Goal: Task Accomplishment & Management: Complete application form

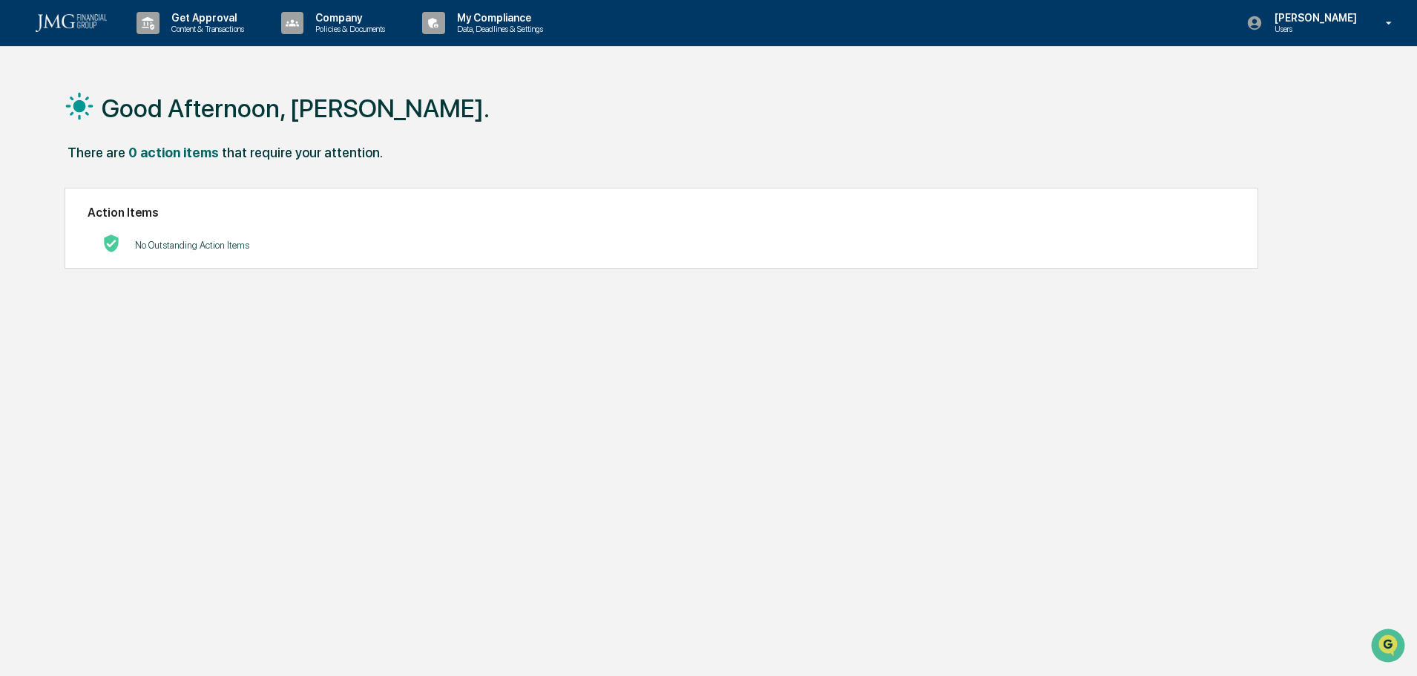
click at [222, 26] on p "Content & Transactions" at bounding box center [205, 29] width 92 height 10
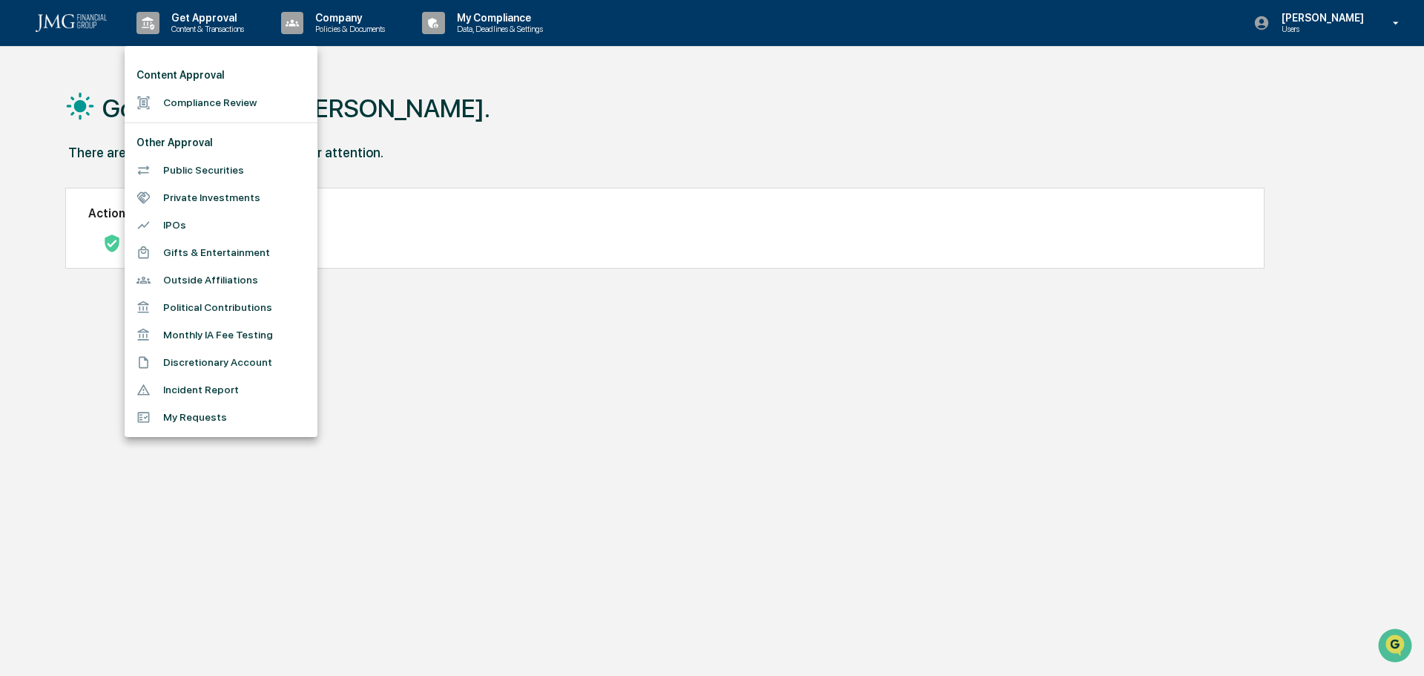
click at [212, 102] on li "Compliance Review" at bounding box center [221, 102] width 193 height 27
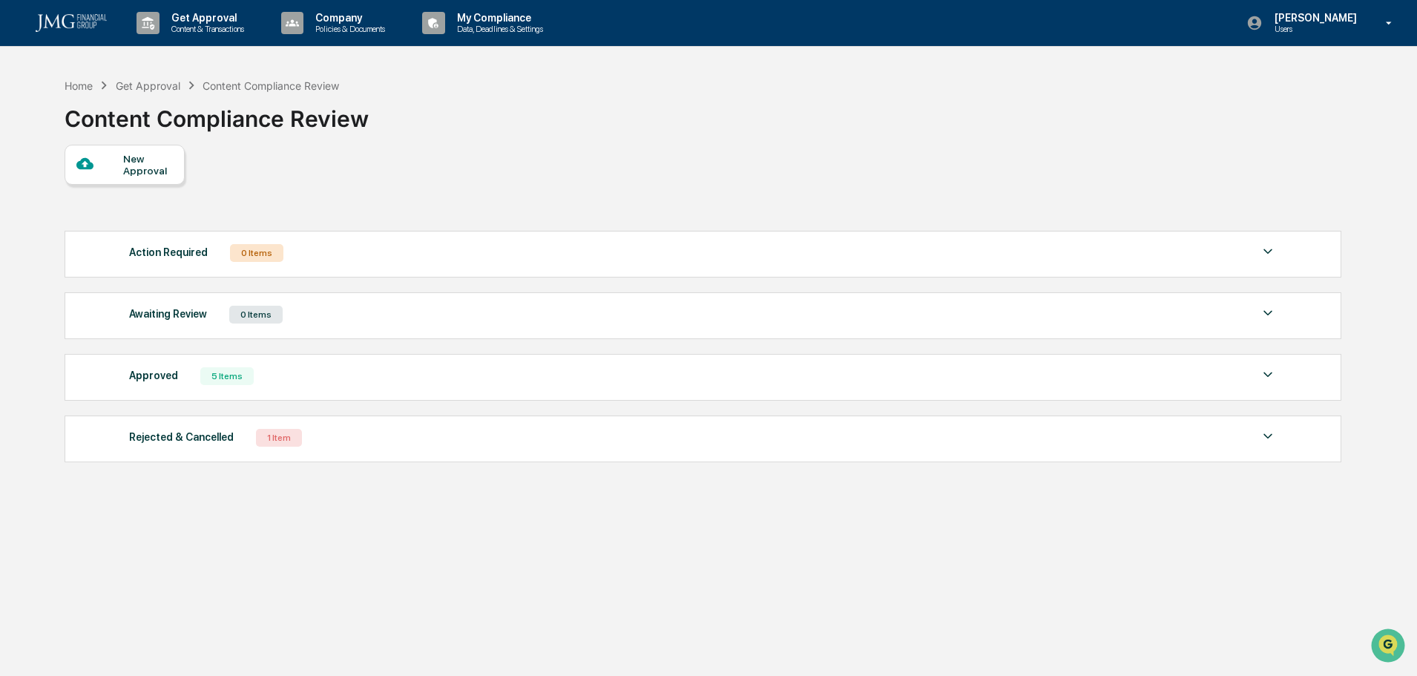
click at [146, 164] on div "New Approval" at bounding box center [148, 165] width 50 height 24
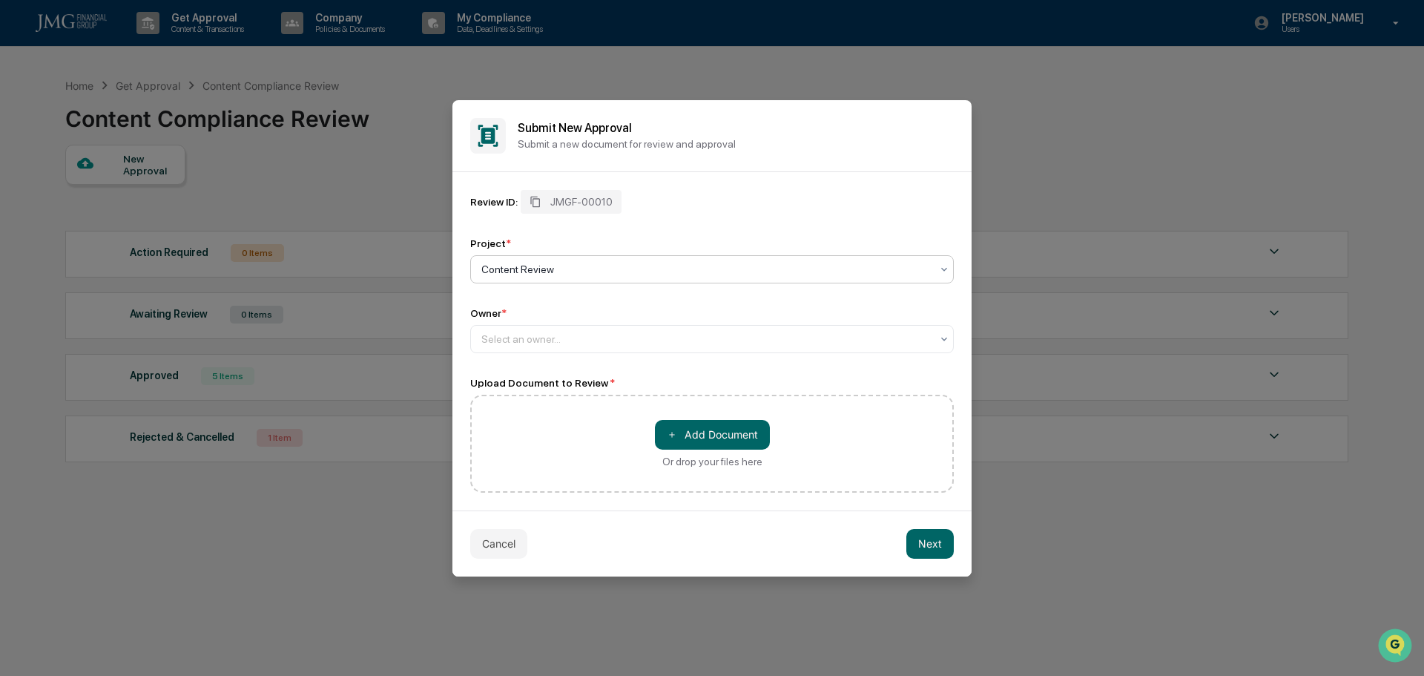
click at [683, 427] on button "＋ Add Document" at bounding box center [712, 435] width 115 height 30
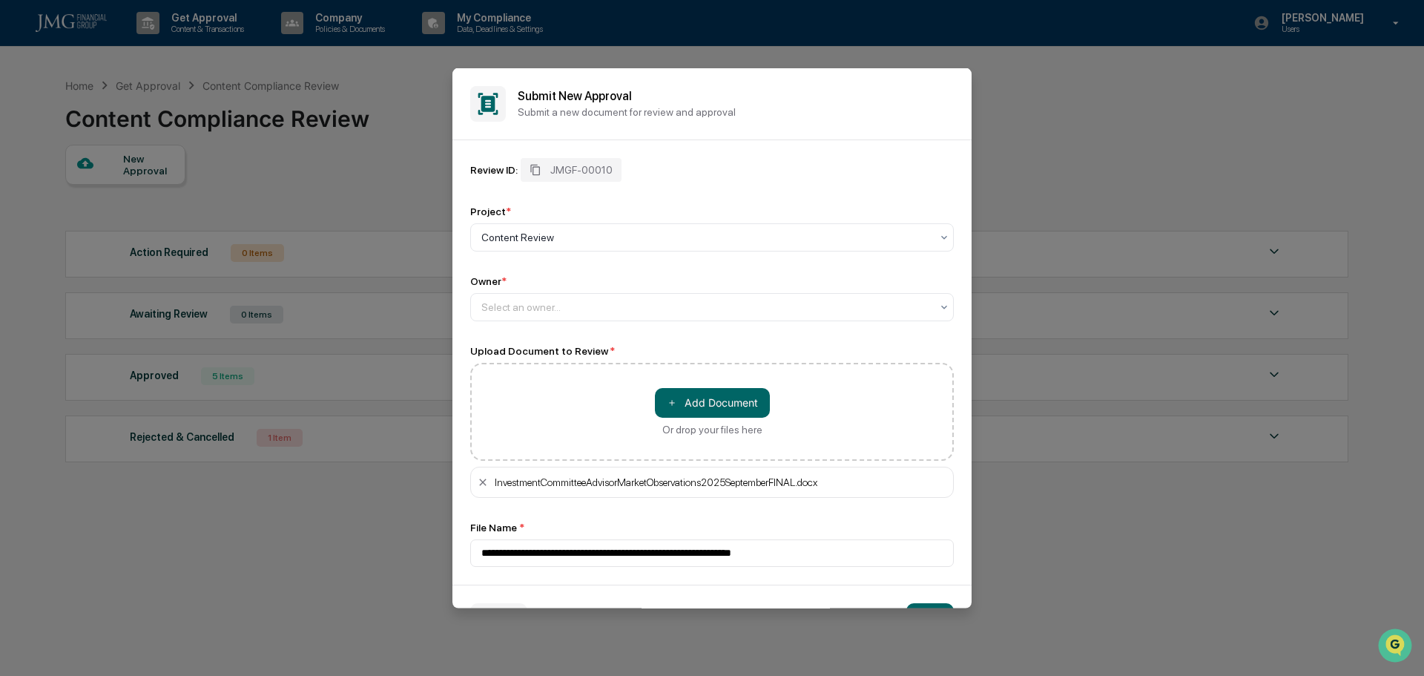
click at [530, 303] on div at bounding box center [705, 306] width 449 height 15
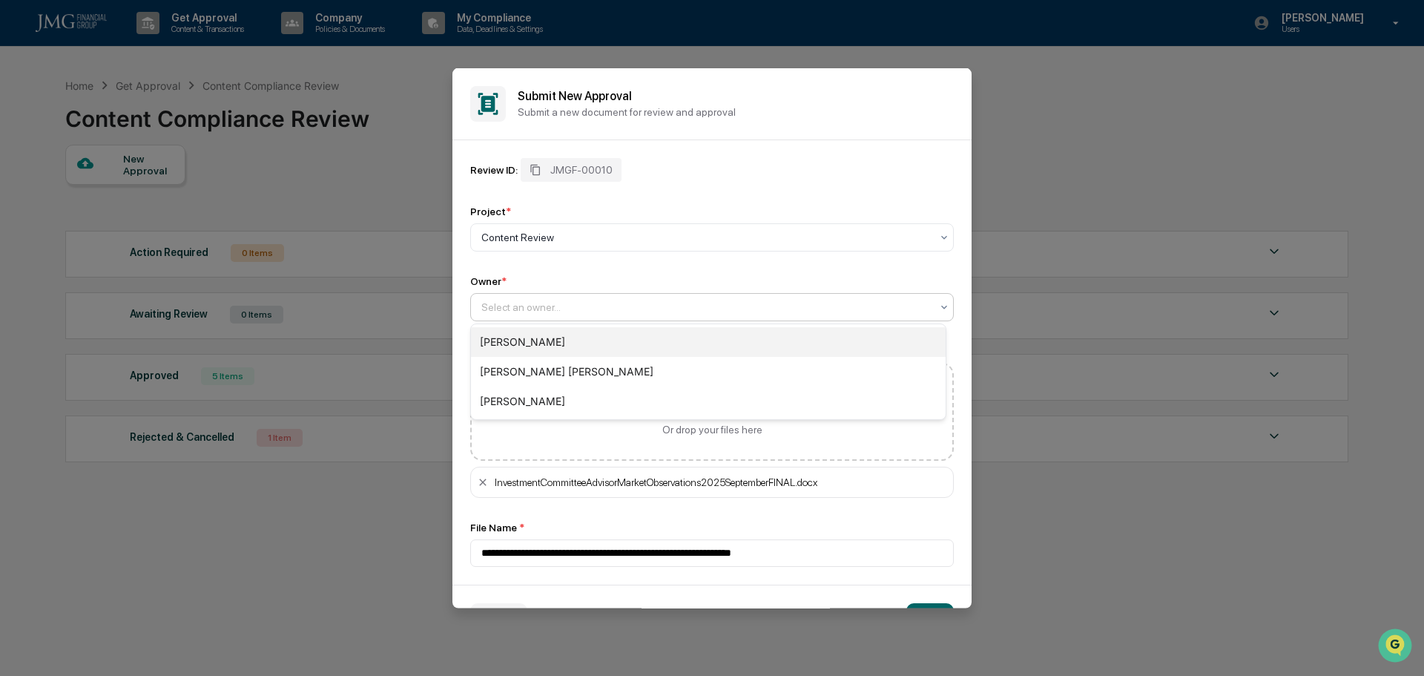
click at [530, 335] on div "[PERSON_NAME]" at bounding box center [708, 342] width 475 height 30
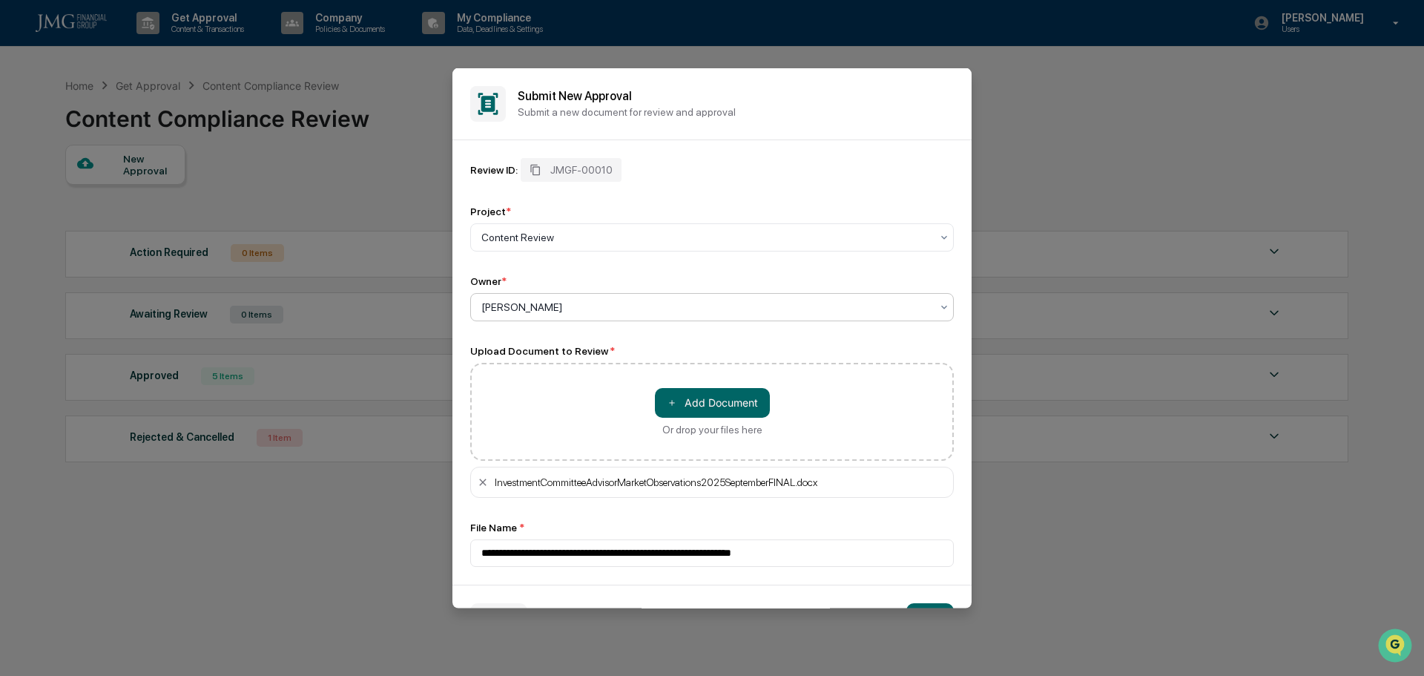
scroll to position [19, 0]
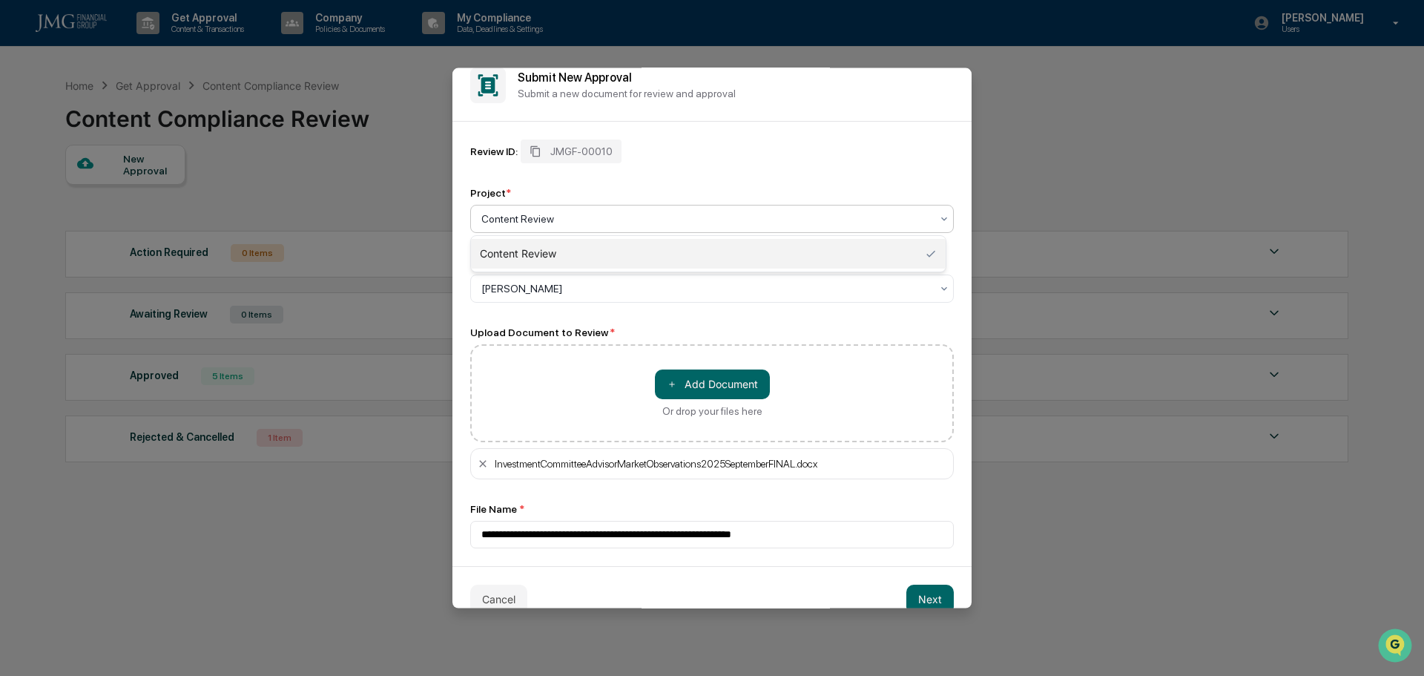
click at [617, 221] on div at bounding box center [705, 218] width 449 height 15
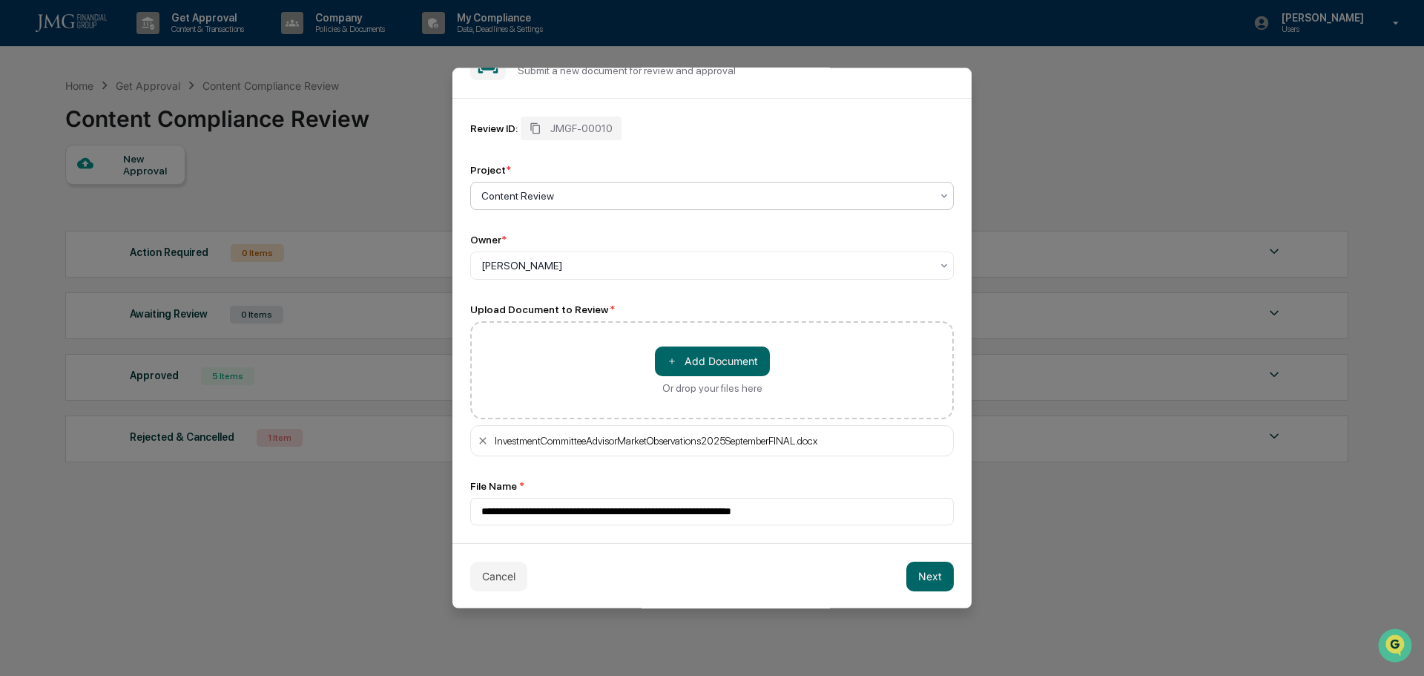
click at [920, 572] on button "Next" at bounding box center [929, 576] width 47 height 30
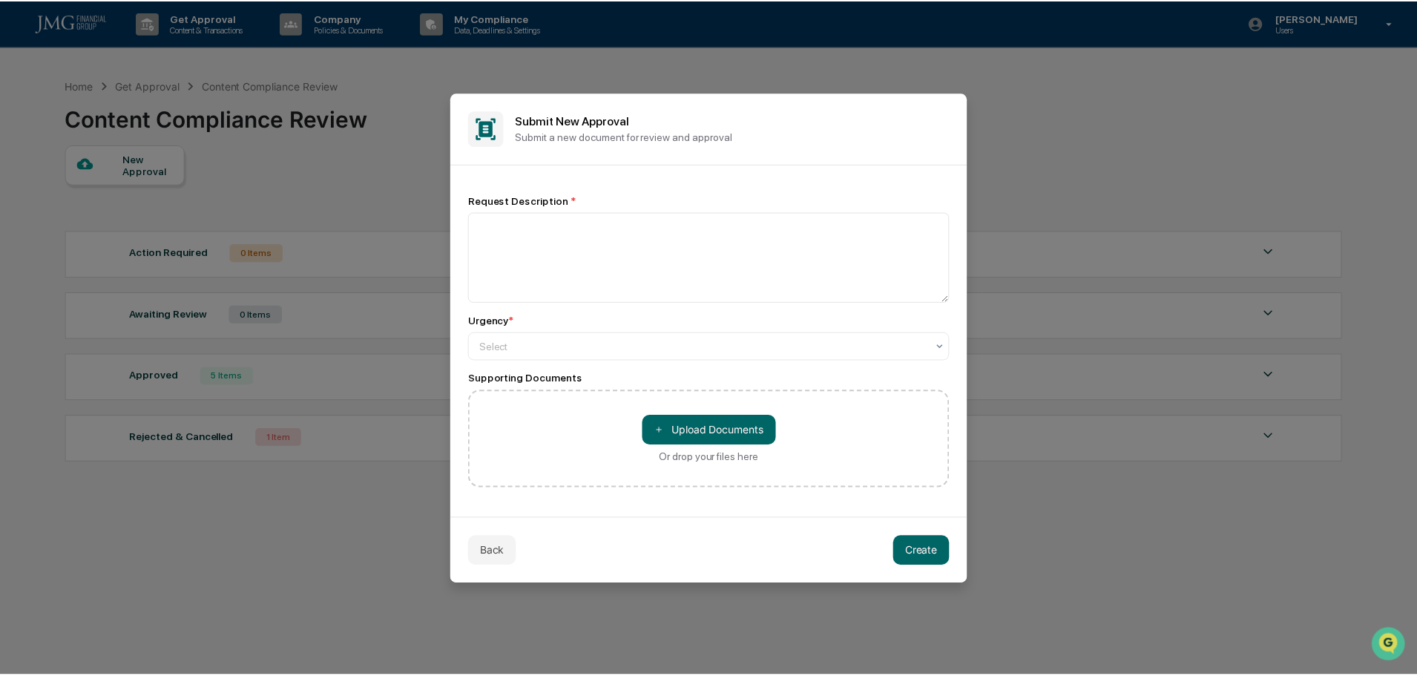
scroll to position [0, 0]
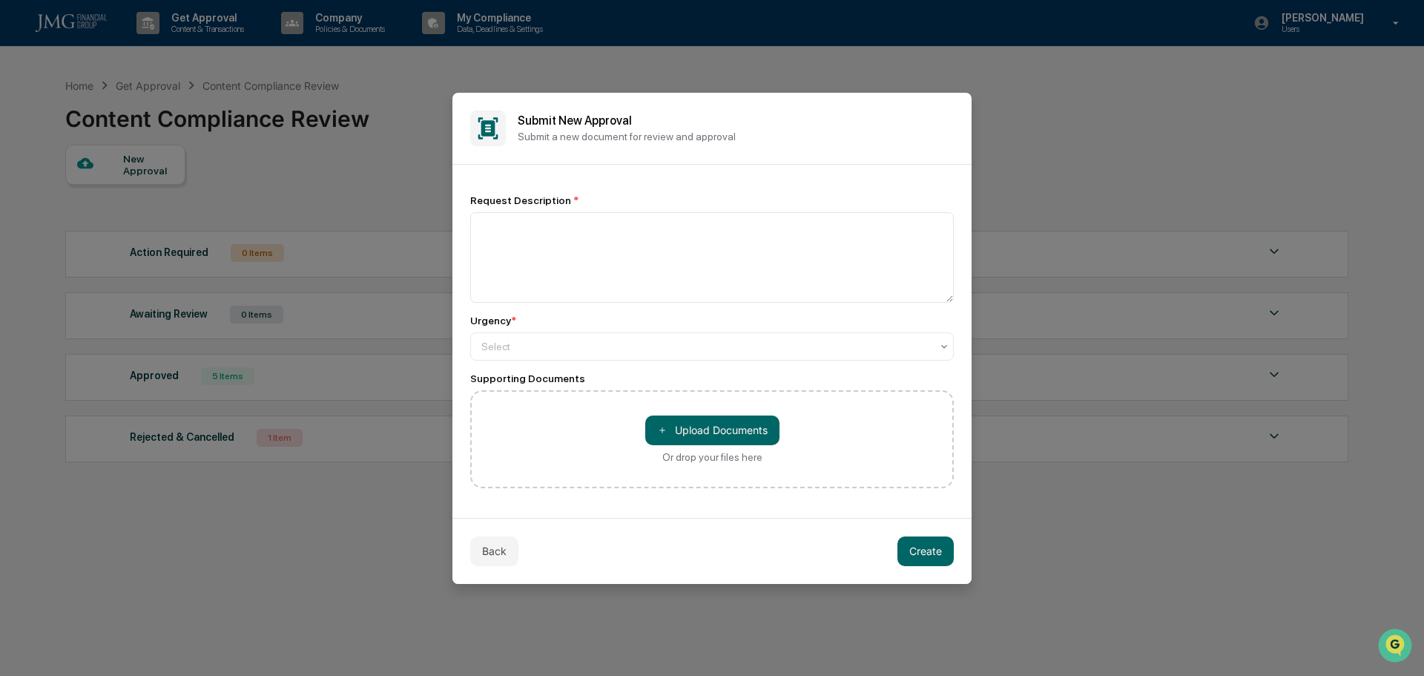
click at [509, 211] on div "Request Description *" at bounding box center [712, 248] width 484 height 108
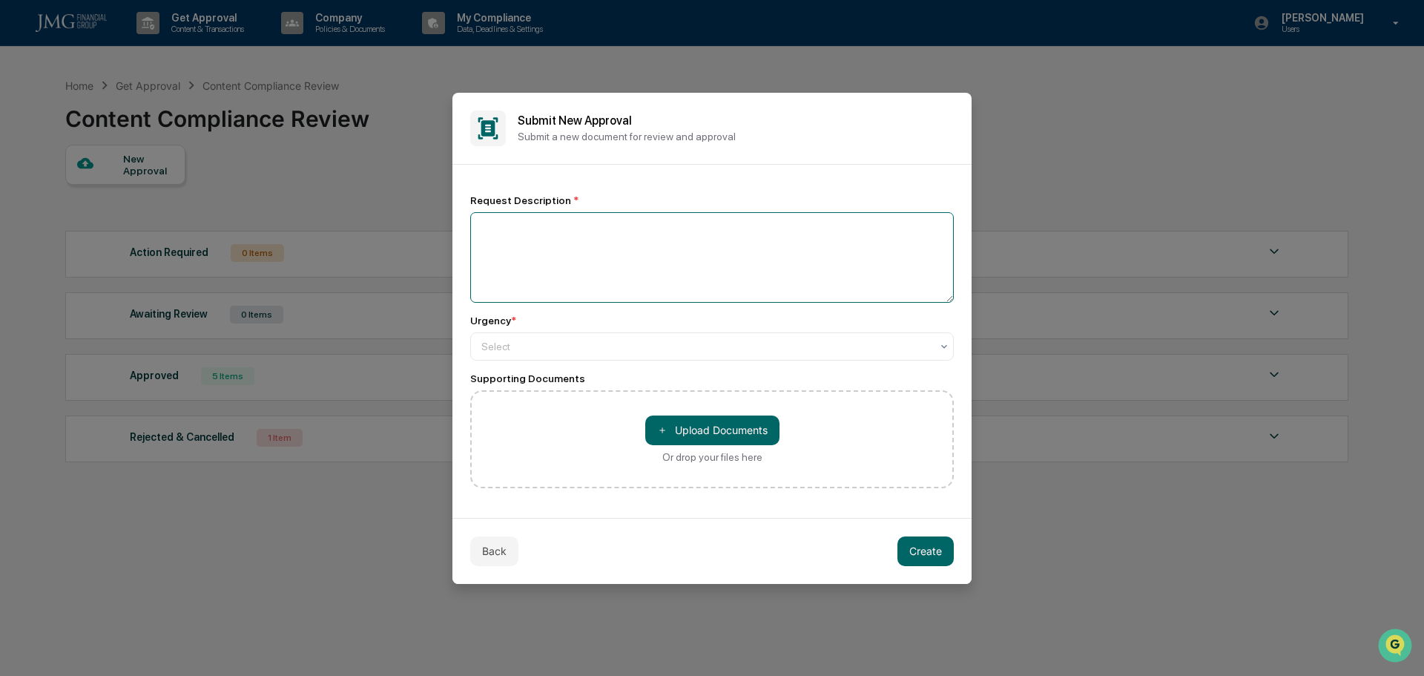
click at [535, 226] on textarea at bounding box center [712, 257] width 484 height 90
type textarea "**********"
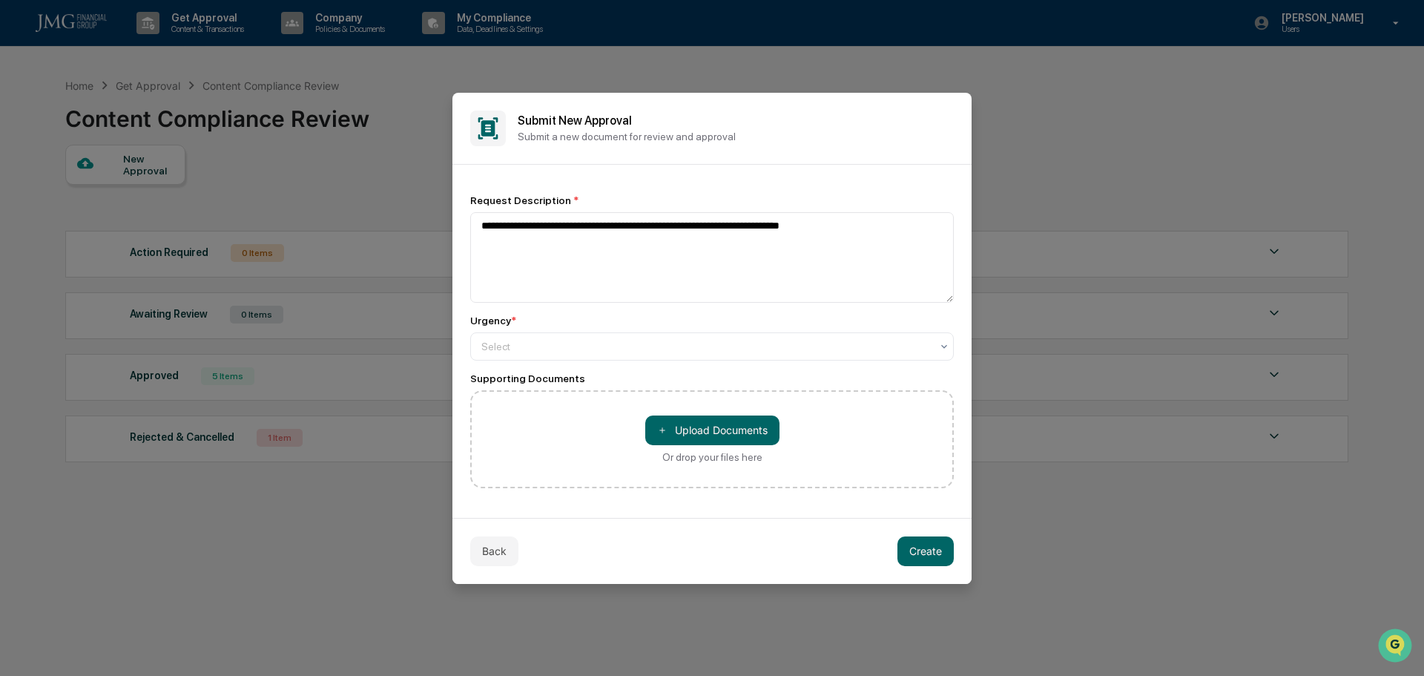
click at [499, 339] on div at bounding box center [705, 346] width 449 height 15
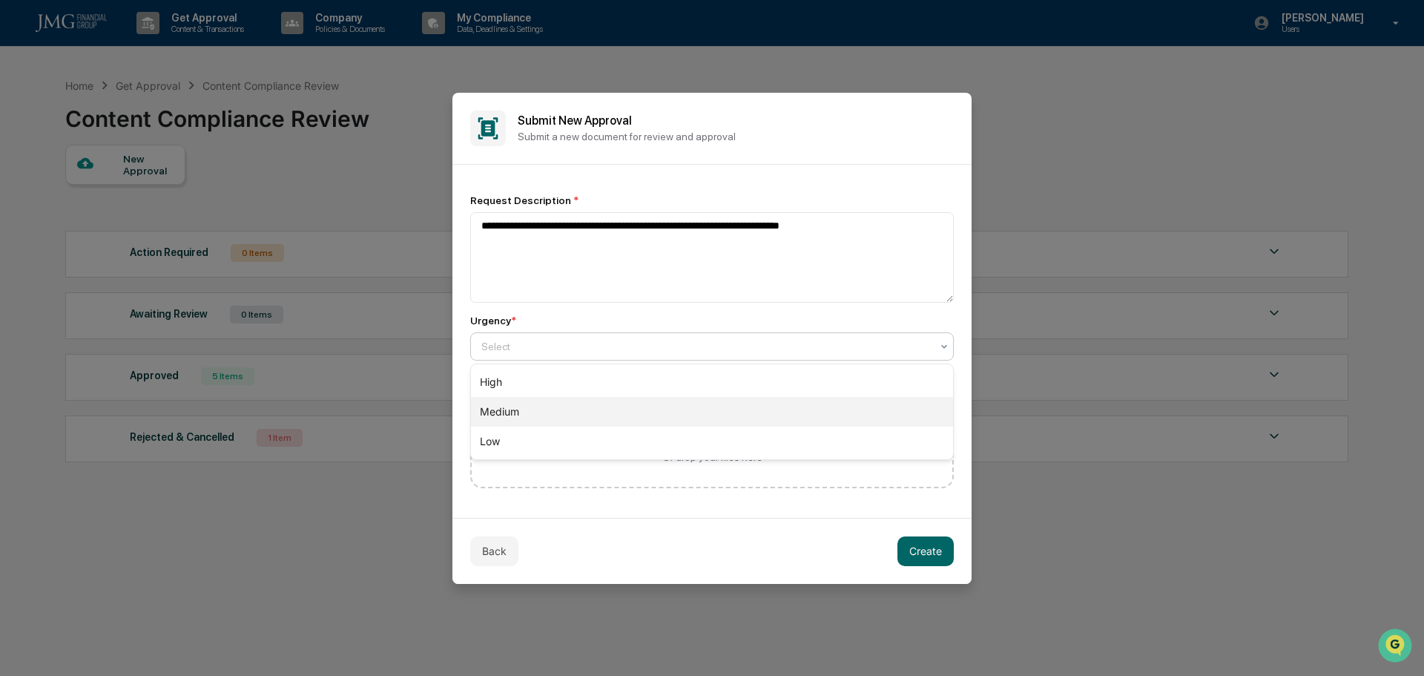
click at [497, 416] on div "Medium" at bounding box center [712, 412] width 482 height 30
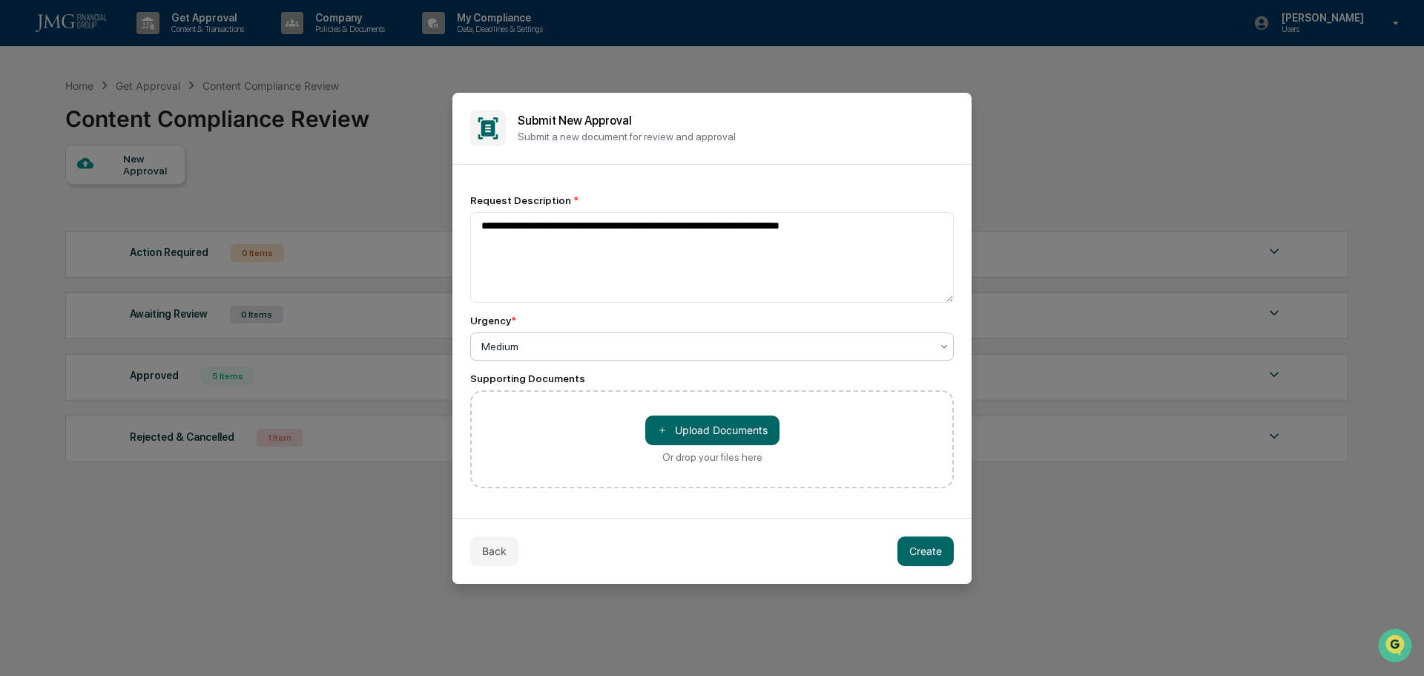
click at [934, 553] on button "Create" at bounding box center [925, 551] width 56 height 30
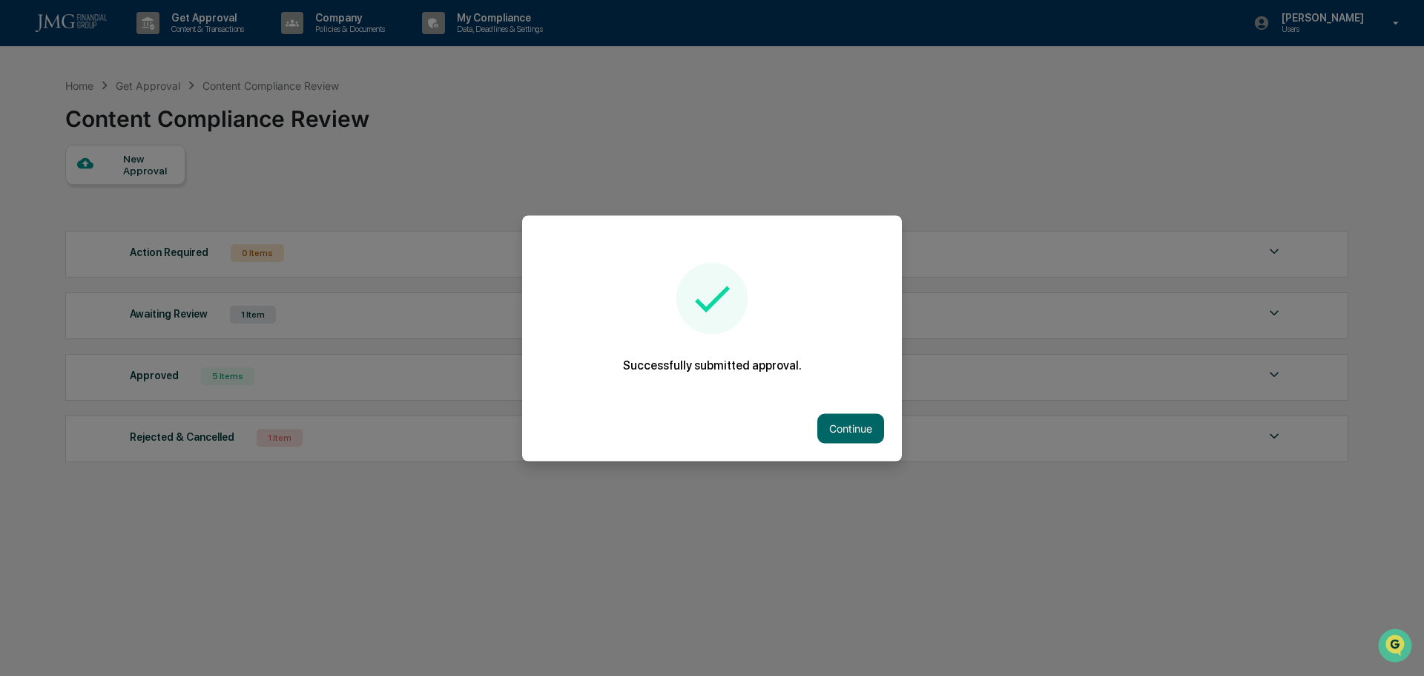
click at [845, 419] on button "Continue" at bounding box center [850, 428] width 67 height 30
